Goal: Information Seeking & Learning: Find contact information

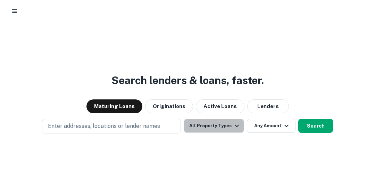
click at [224, 131] on button "All Property Types" at bounding box center [214, 126] width 60 height 14
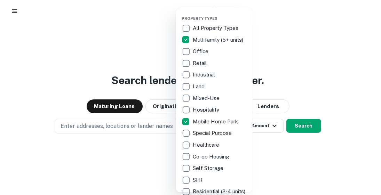
click at [316, 57] on div at bounding box center [190, 97] width 381 height 195
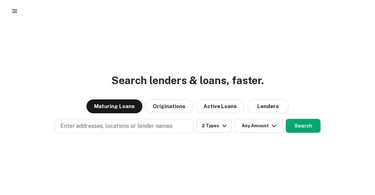
click at [141, 126] on p "Enter addresses, locations or lender names" at bounding box center [116, 126] width 112 height 8
drag, startPoint x: 109, startPoint y: 125, endPoint x: 66, endPoint y: 127, distance: 43.2
click at [66, 127] on p "Enter addresses, locations or lender names" at bounding box center [116, 126] width 112 height 8
drag, startPoint x: 67, startPoint y: 126, endPoint x: 45, endPoint y: 111, distance: 26.2
click at [45, 111] on div "Maturing Loans Originations Active Loans Lenders" at bounding box center [187, 106] width 375 height 14
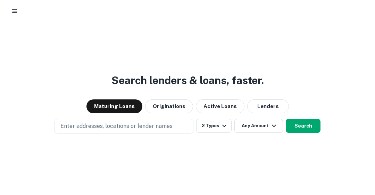
click at [266, 105] on button "Lenders" at bounding box center [268, 106] width 42 height 14
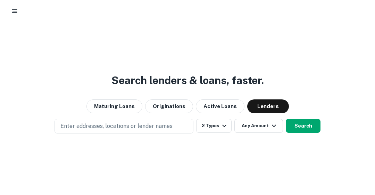
click at [117, 124] on p "Enter addresses, locations or lender names" at bounding box center [116, 126] width 112 height 8
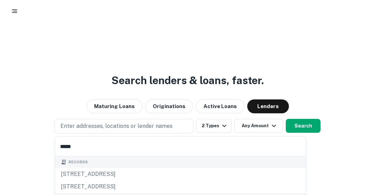
type input "*****"
click at [286, 163] on div "Search lenders & loans, faster. Maturing Loans Originations Active Loans Lender…" at bounding box center [187, 128] width 375 height 195
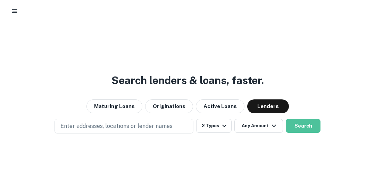
click at [292, 126] on button "Search" at bounding box center [303, 126] width 35 height 14
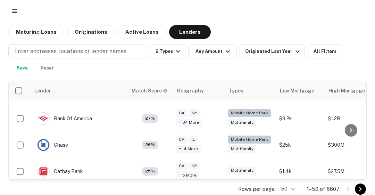
scroll to position [479, 0]
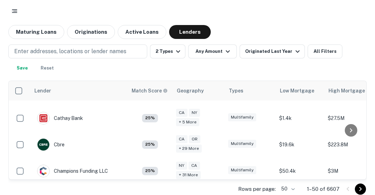
click at [84, 55] on p "Enter addresses, locations or lender names" at bounding box center [70, 51] width 112 height 8
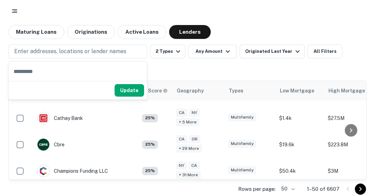
type input "*****"
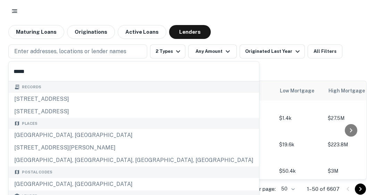
click at [68, 137] on div "[GEOGRAPHIC_DATA], [GEOGRAPHIC_DATA]" at bounding box center [134, 135] width 251 height 13
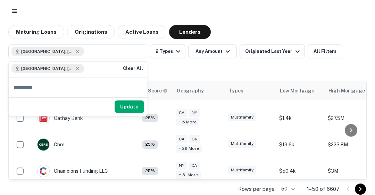
click at [133, 108] on button "Update" at bounding box center [130, 106] width 30 height 13
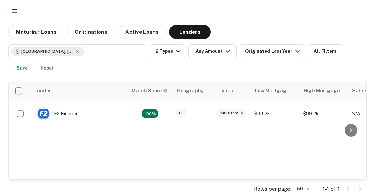
click at [59, 114] on div "F2 Finance" at bounding box center [58, 113] width 42 height 13
click at [78, 51] on icon "button" at bounding box center [78, 52] width 6 height 6
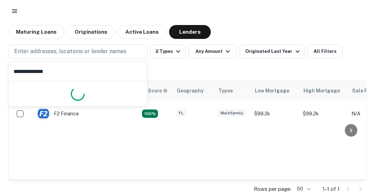
type input "**********"
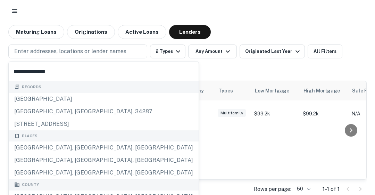
click at [63, 147] on div "[GEOGRAPHIC_DATA], [GEOGRAPHIC_DATA], [GEOGRAPHIC_DATA]" at bounding box center [104, 147] width 190 height 13
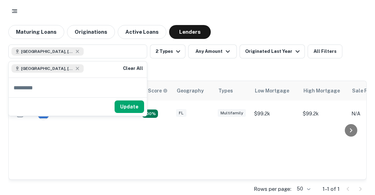
click at [135, 107] on button "Update" at bounding box center [130, 106] width 30 height 13
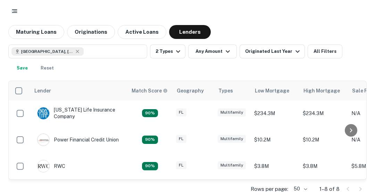
scroll to position [56, 0]
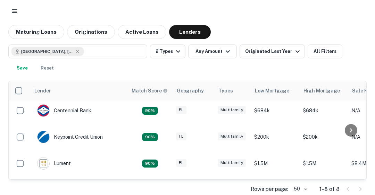
click at [73, 111] on div "Centennial Bank" at bounding box center [64, 110] width 54 height 13
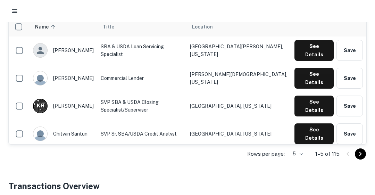
scroll to position [184, 0]
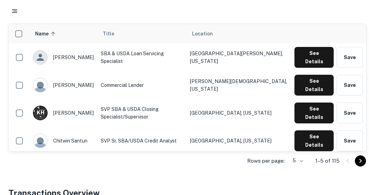
click at [312, 76] on button "See Details" at bounding box center [314, 85] width 39 height 21
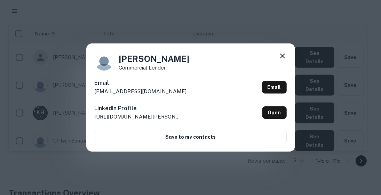
click at [283, 56] on icon at bounding box center [282, 56] width 5 height 5
